Goal: Task Accomplishment & Management: Manage account settings

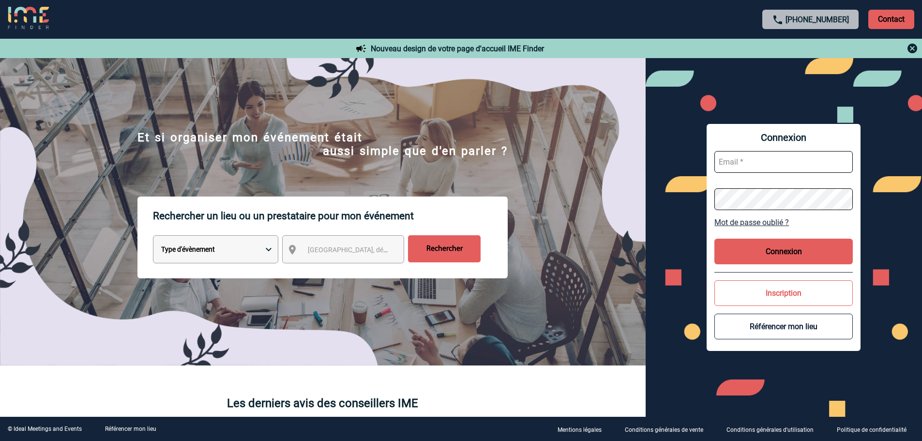
type input "partenariats@ime-groupe.com"
click at [766, 255] on button "Connexion" at bounding box center [784, 252] width 138 height 26
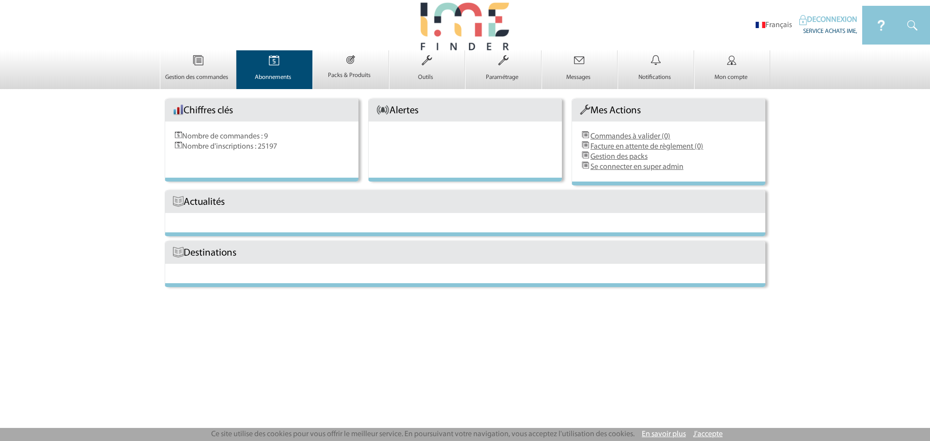
click at [277, 72] on link "Abonnements 0" at bounding box center [275, 73] width 76 height 16
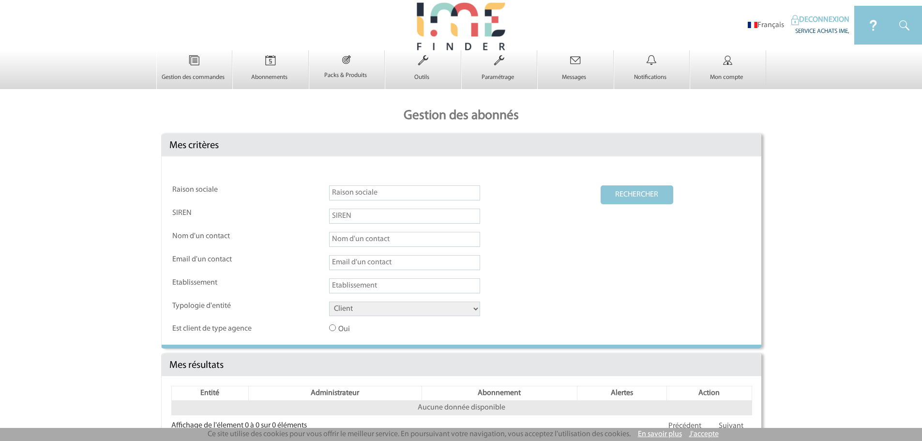
click at [350, 193] on input "text" at bounding box center [404, 192] width 151 height 15
click at [374, 195] on input "text" at bounding box center [404, 192] width 151 height 15
paste input "Work & Share O65"
type input "Work & Share O65"
click at [359, 312] on select "Client Fournisseur Agence Promoteur Genius Backoffice" at bounding box center [404, 309] width 151 height 15
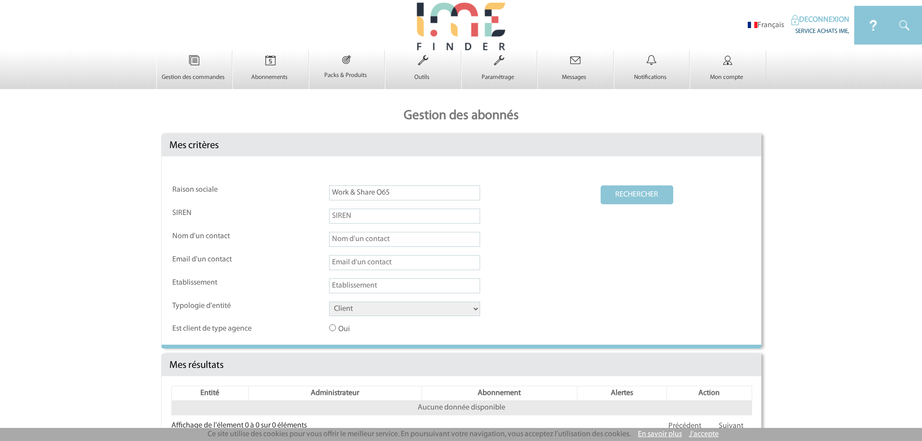
select select "FOURNISSEUR"
click at [329, 302] on select "Client Fournisseur Agence Promoteur Genius Backoffice" at bounding box center [404, 309] width 151 height 15
click at [612, 202] on button "RECHERCHER" at bounding box center [637, 194] width 73 height 19
